Goal: Find specific page/section: Find specific page/section

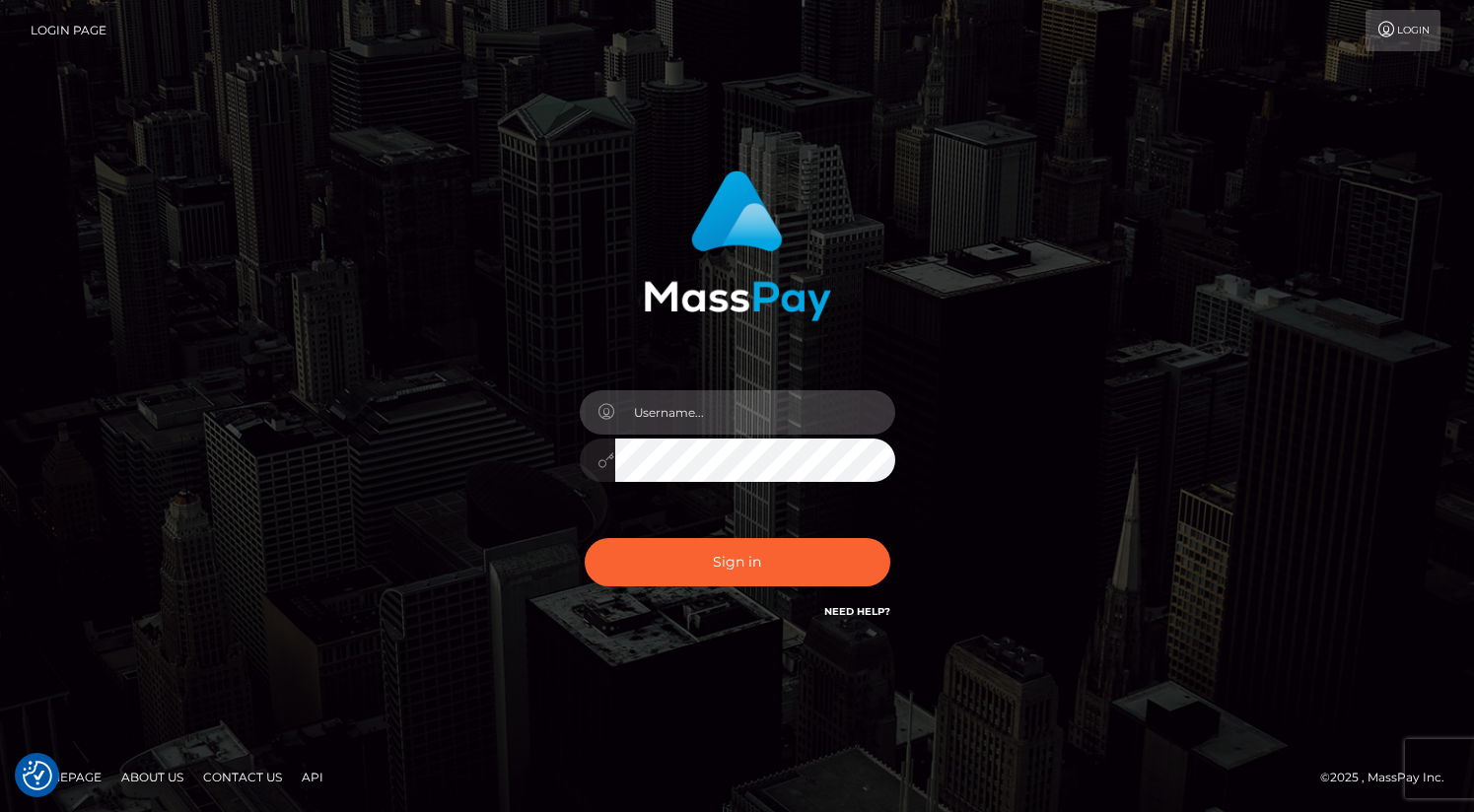
click at [758, 400] on input "text" at bounding box center [755, 412] width 280 height 45
type input "oli.fanvue"
click at [689, 424] on input "text" at bounding box center [755, 412] width 280 height 45
type input "oli.fanvue"
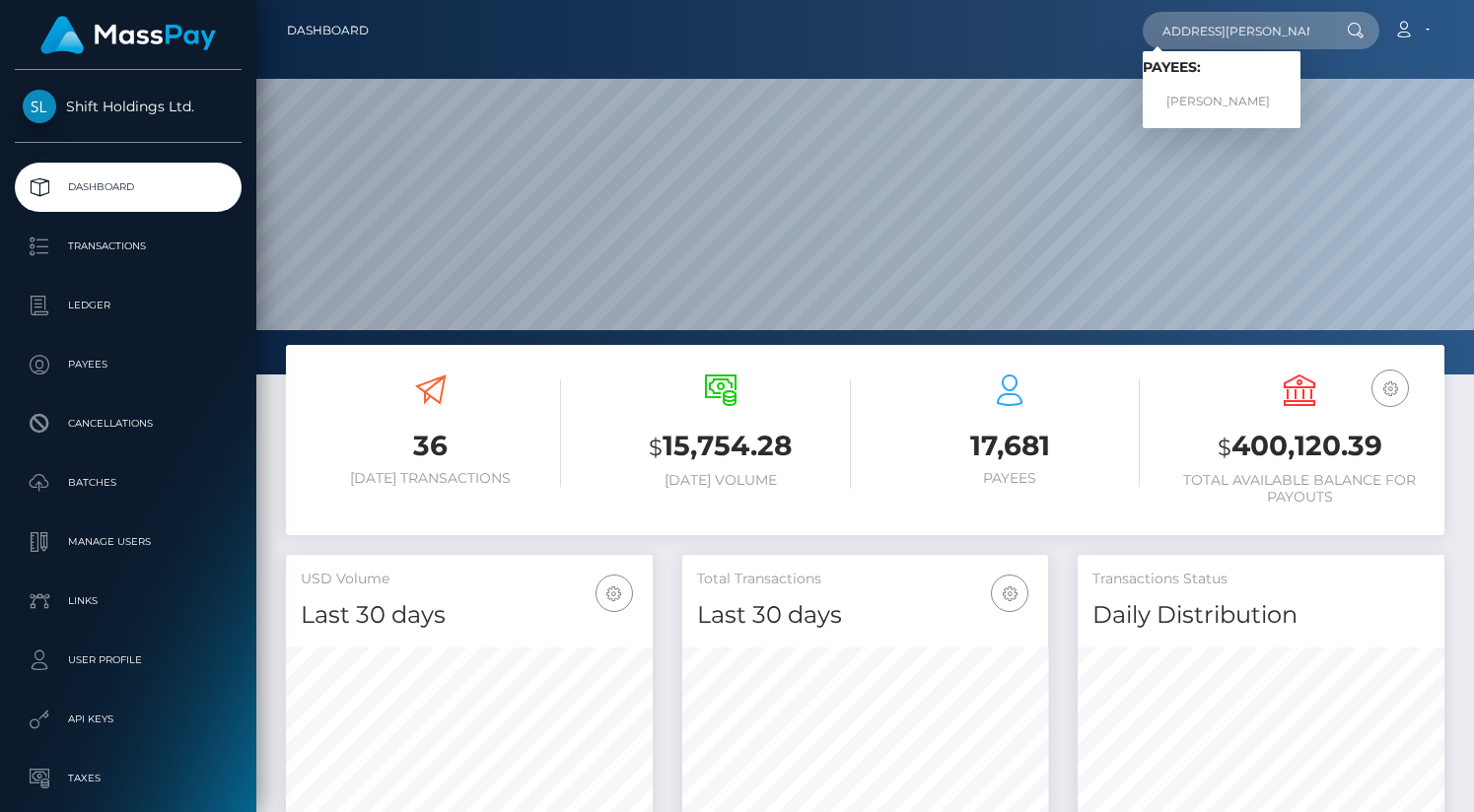
scroll to position [348, 367]
type input "[EMAIL_ADDRESS][PERSON_NAME][DOMAIN_NAME]"
click at [1240, 104] on link "ALBA MARIN LOPEZ" at bounding box center [1221, 101] width 158 height 37
